Goal: Entertainment & Leisure: Consume media (video, audio)

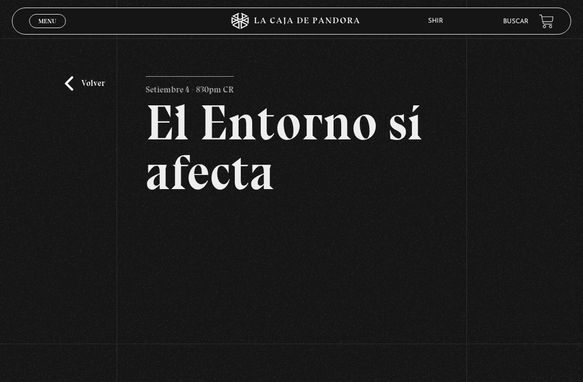
click at [52, 24] on span "Menu" at bounding box center [47, 21] width 18 height 6
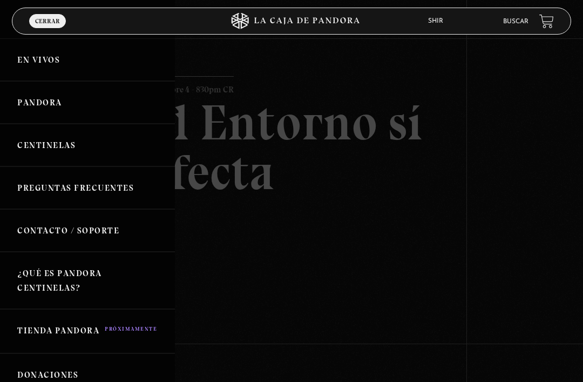
click at [41, 64] on link "En vivos" at bounding box center [87, 59] width 175 height 43
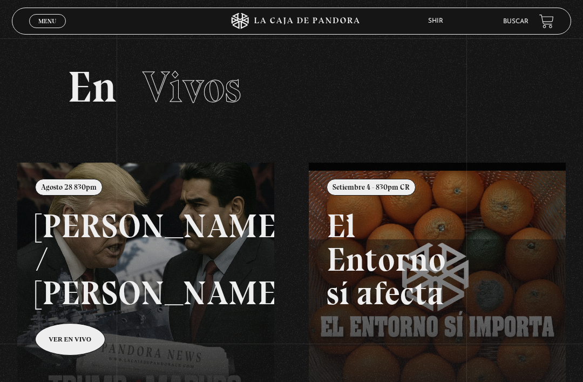
click at [72, 306] on link at bounding box center [308, 354] width 583 height 382
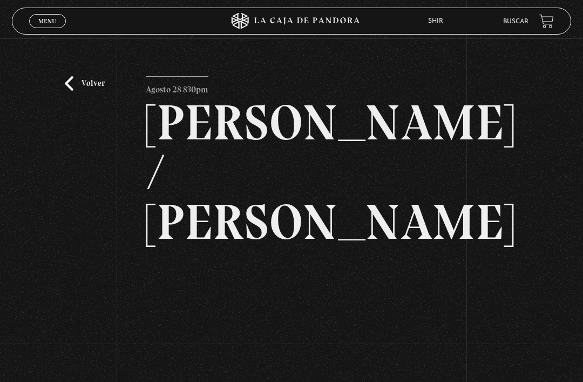
click at [76, 86] on link "Volver" at bounding box center [85, 83] width 40 height 15
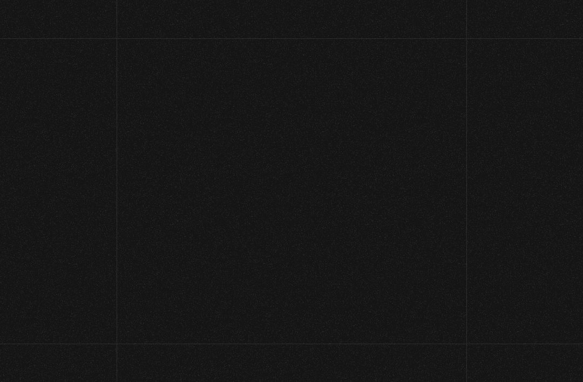
click at [90, 85] on h2 "En Vivos" at bounding box center [292, 86] width 448 height 43
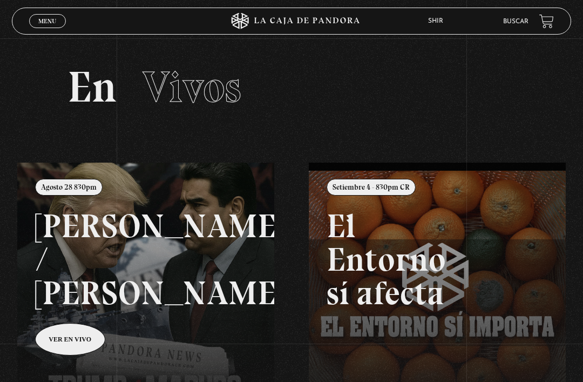
click at [44, 24] on span "Menu" at bounding box center [47, 21] width 18 height 6
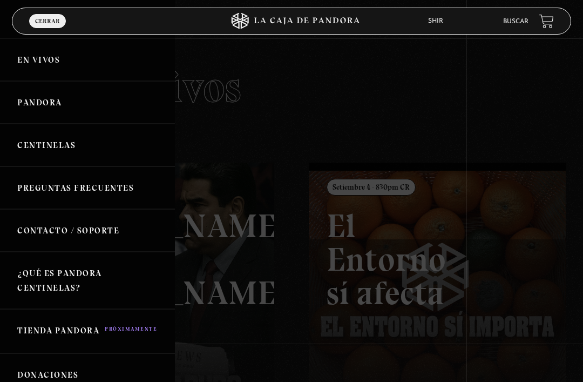
click at [41, 145] on link "Centinelas" at bounding box center [87, 145] width 175 height 43
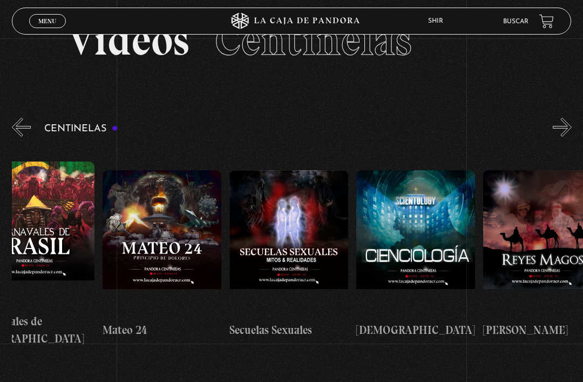
scroll to position [0, 5626]
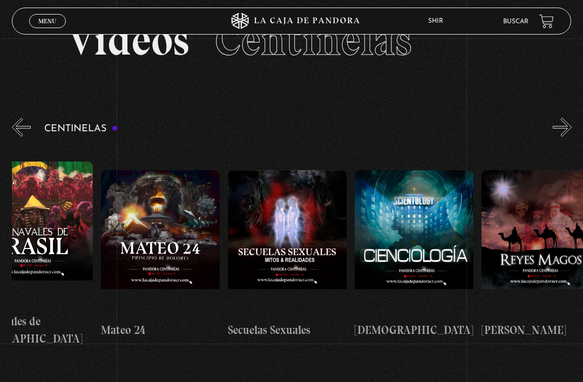
click at [45, 18] on span "Menu" at bounding box center [47, 21] width 18 height 6
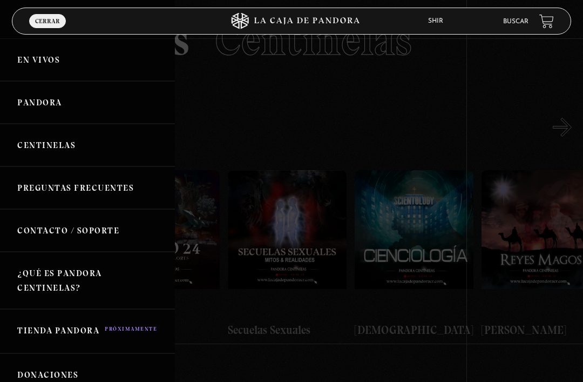
click at [46, 99] on link "Pandora" at bounding box center [87, 102] width 175 height 43
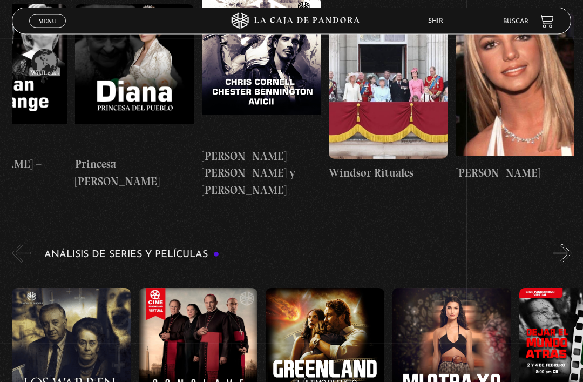
click at [466, 288] on figure at bounding box center [452, 361] width 119 height 146
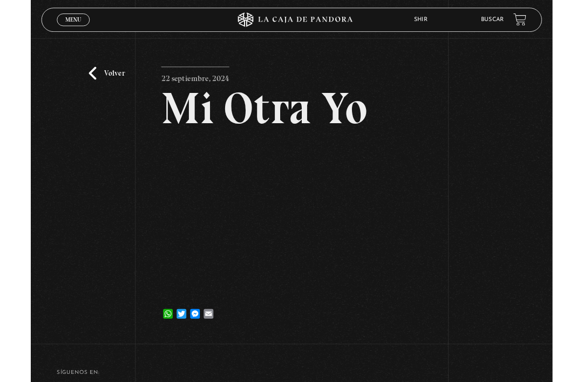
scroll to position [119, 0]
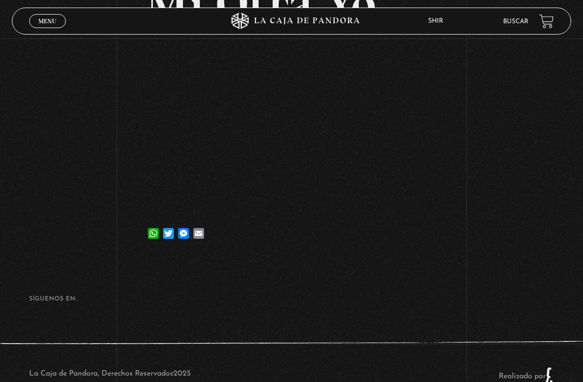
click at [448, 160] on link "Salir" at bounding box center [457, 150] width 72 height 28
